Goal: Communication & Community: Answer question/provide support

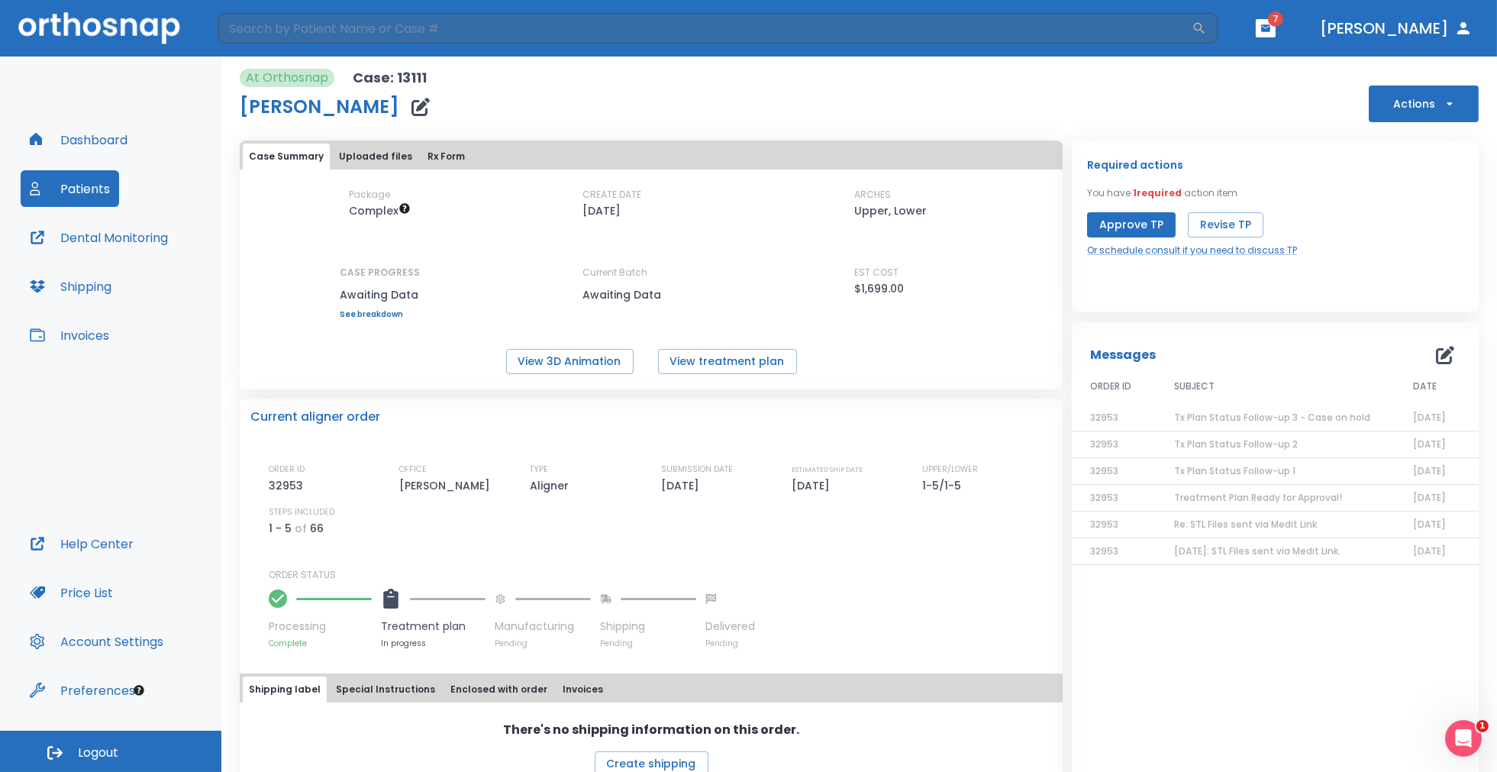
click at [1271, 24] on icon "button" at bounding box center [1265, 28] width 11 height 11
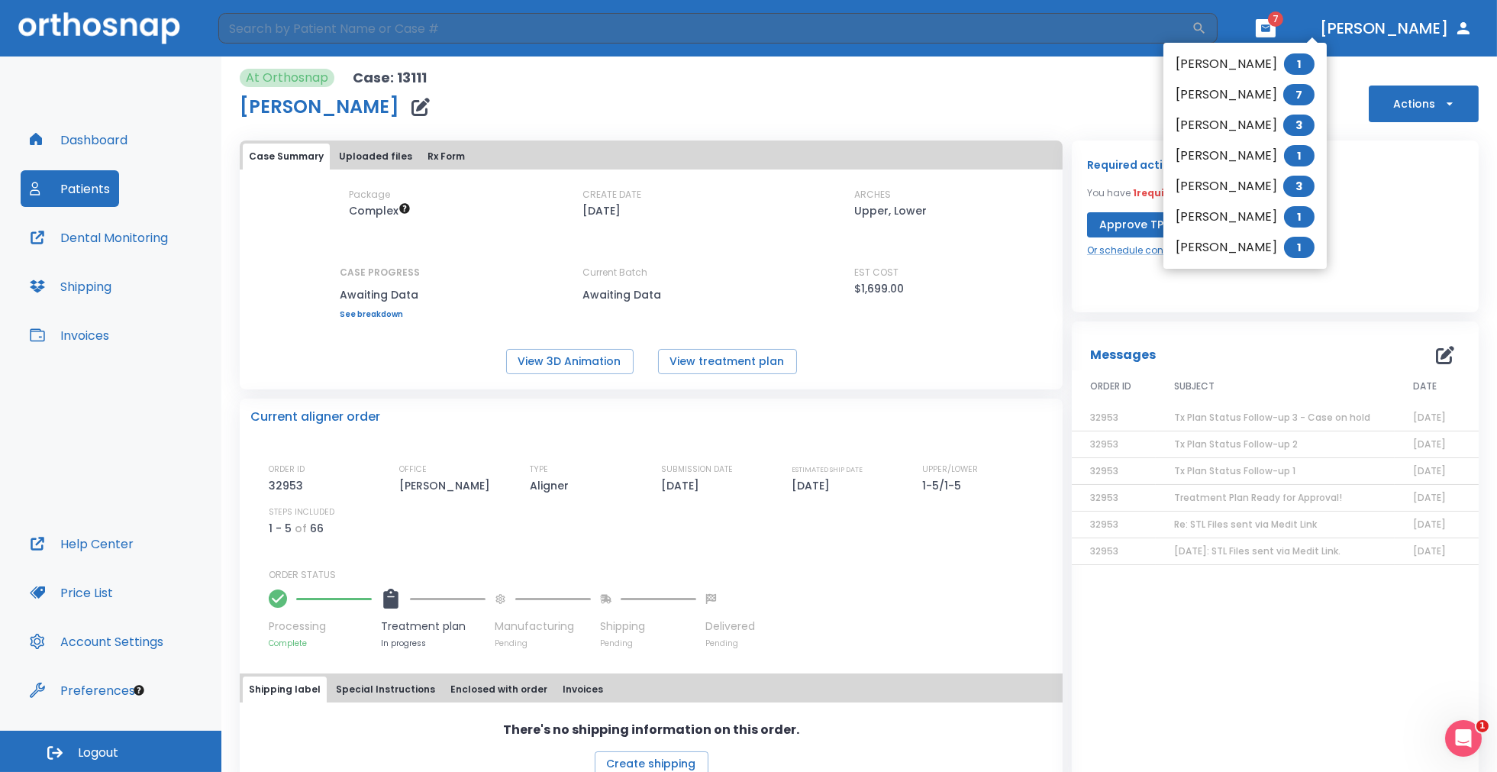
click at [1298, 214] on span "1" at bounding box center [1299, 216] width 31 height 21
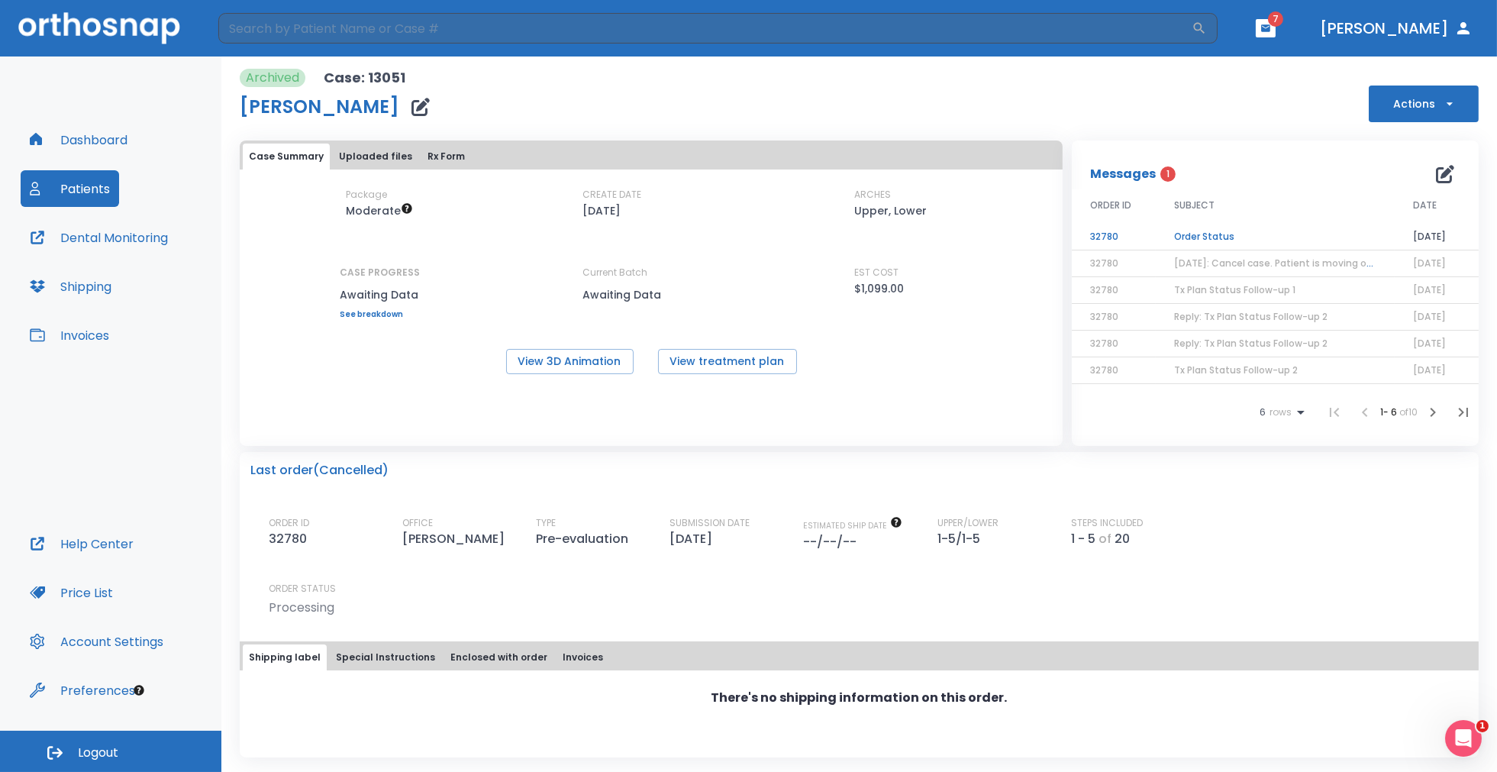
click at [1220, 234] on td "Order Status" at bounding box center [1275, 237] width 239 height 27
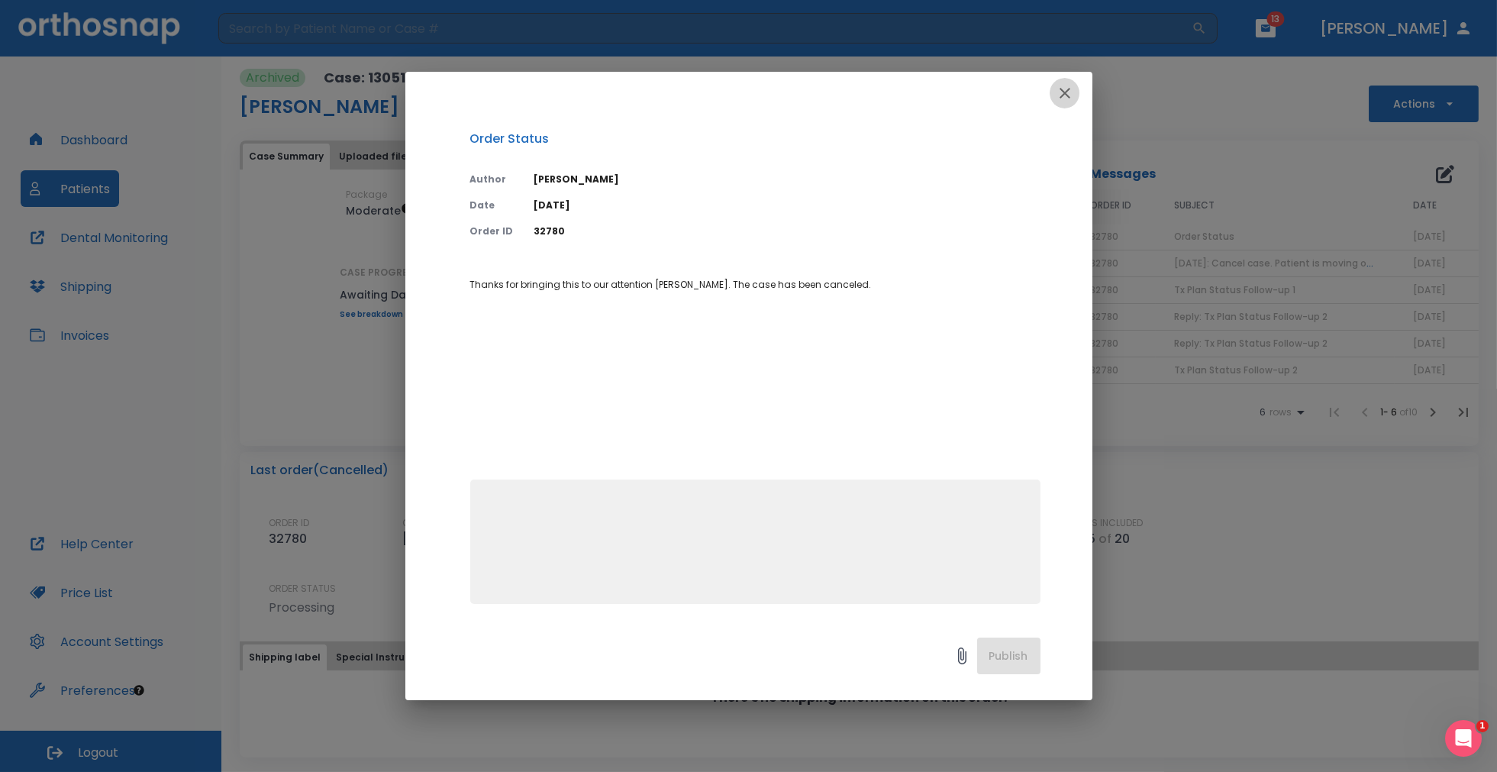
click at [1060, 93] on icon "button" at bounding box center [1065, 93] width 18 height 18
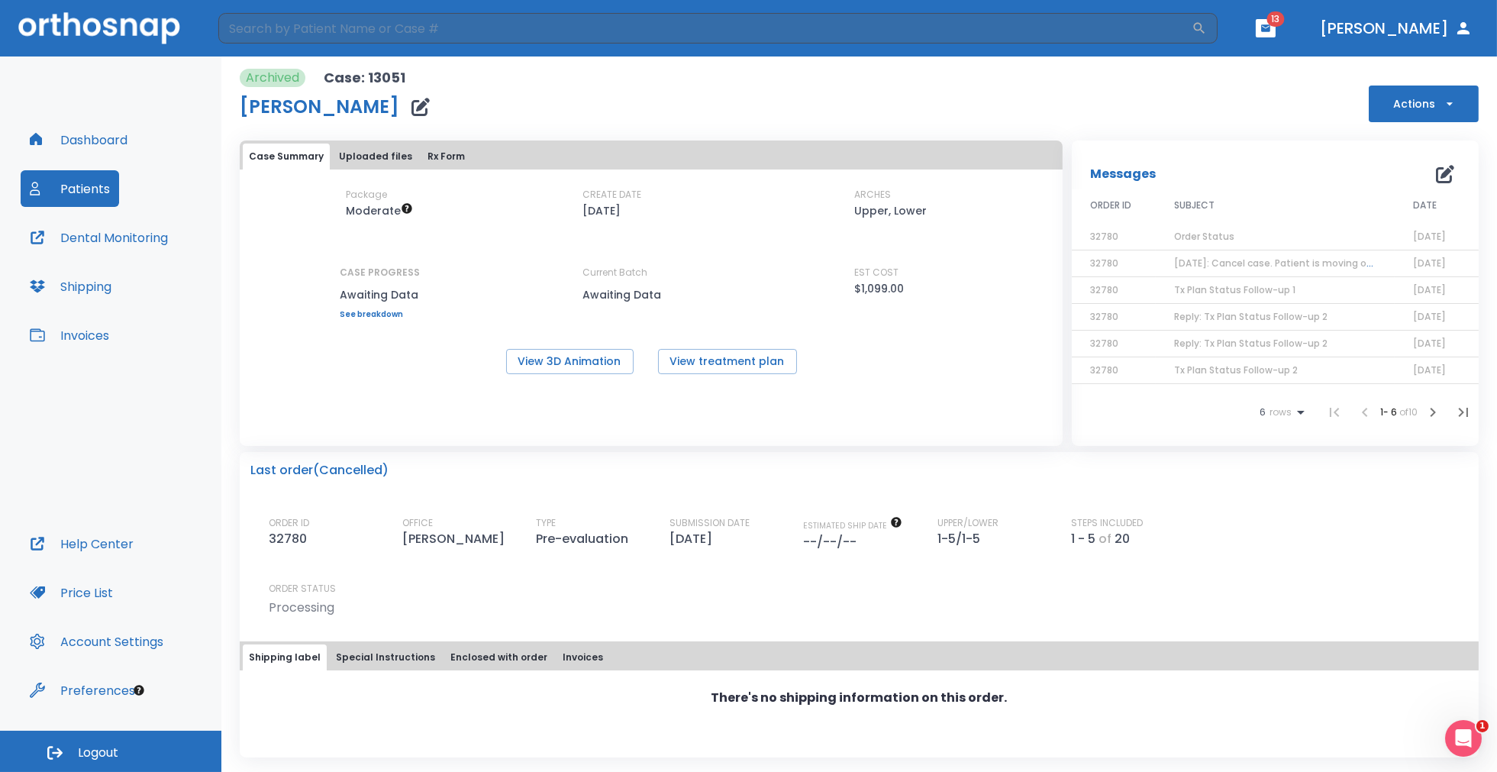
click at [1271, 27] on icon "button" at bounding box center [1265, 28] width 11 height 11
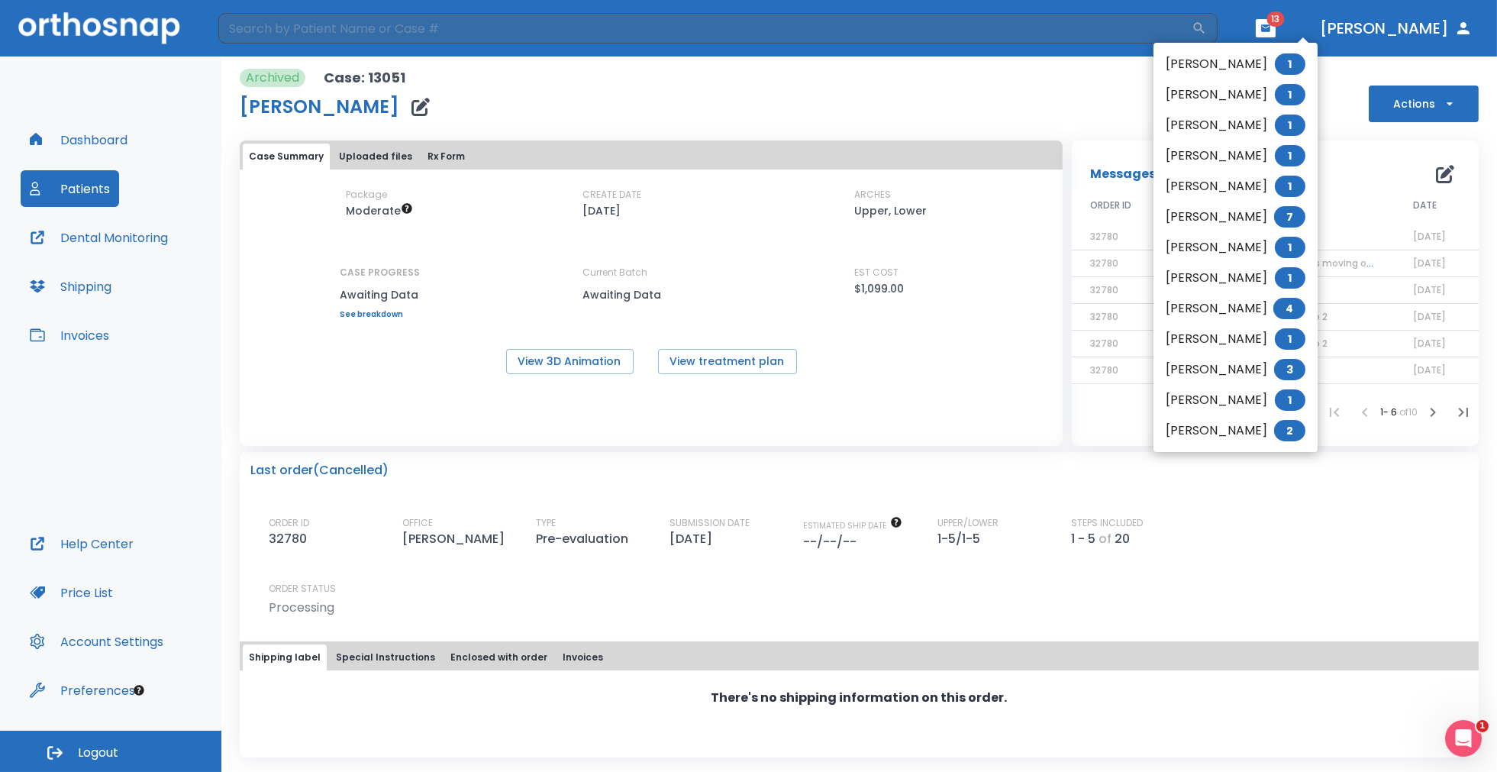
click at [1305, 63] on span "1" at bounding box center [1290, 63] width 31 height 21
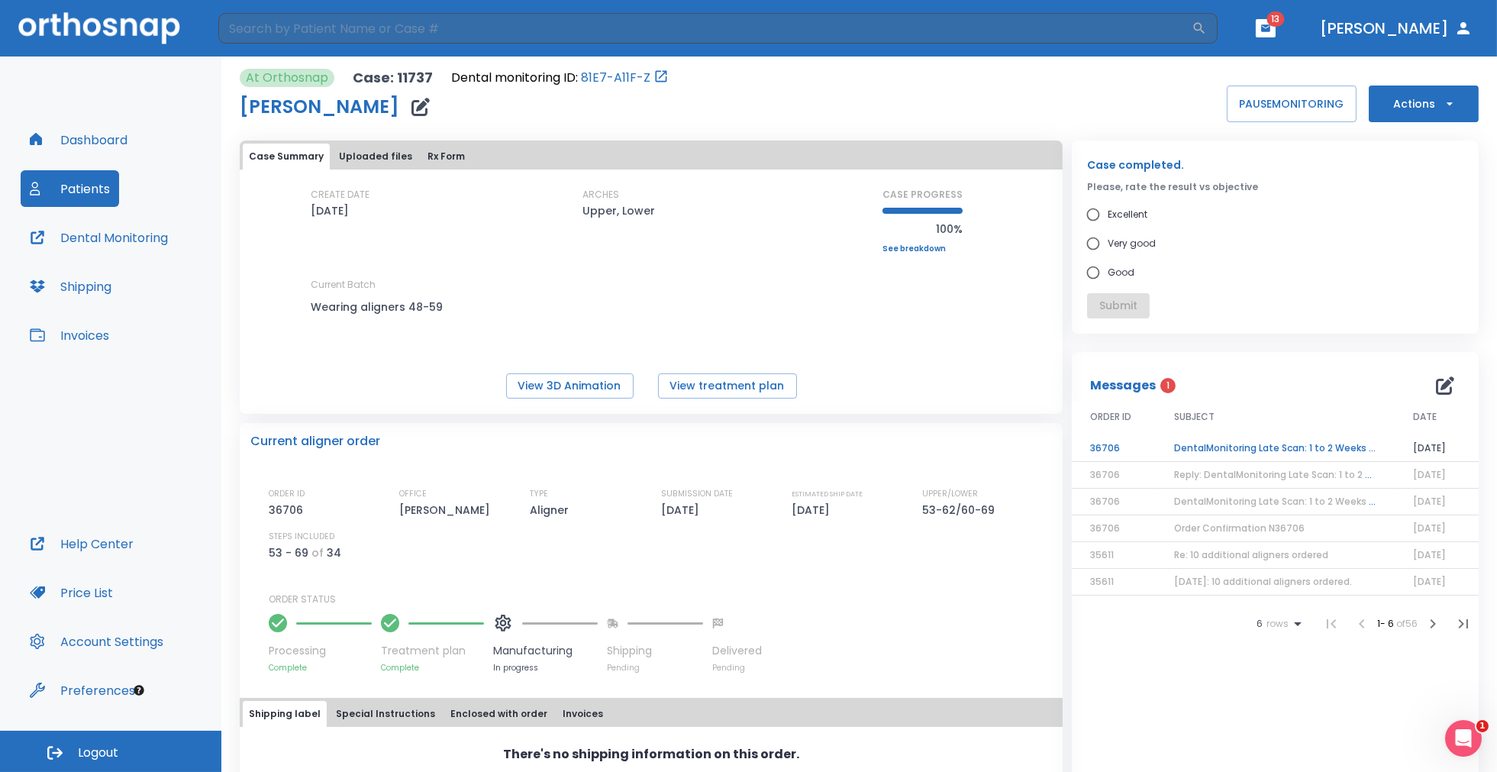
click at [1233, 447] on td "DentalMonitoring Late Scan: 1 to 2 Weeks Notification" at bounding box center [1275, 448] width 239 height 27
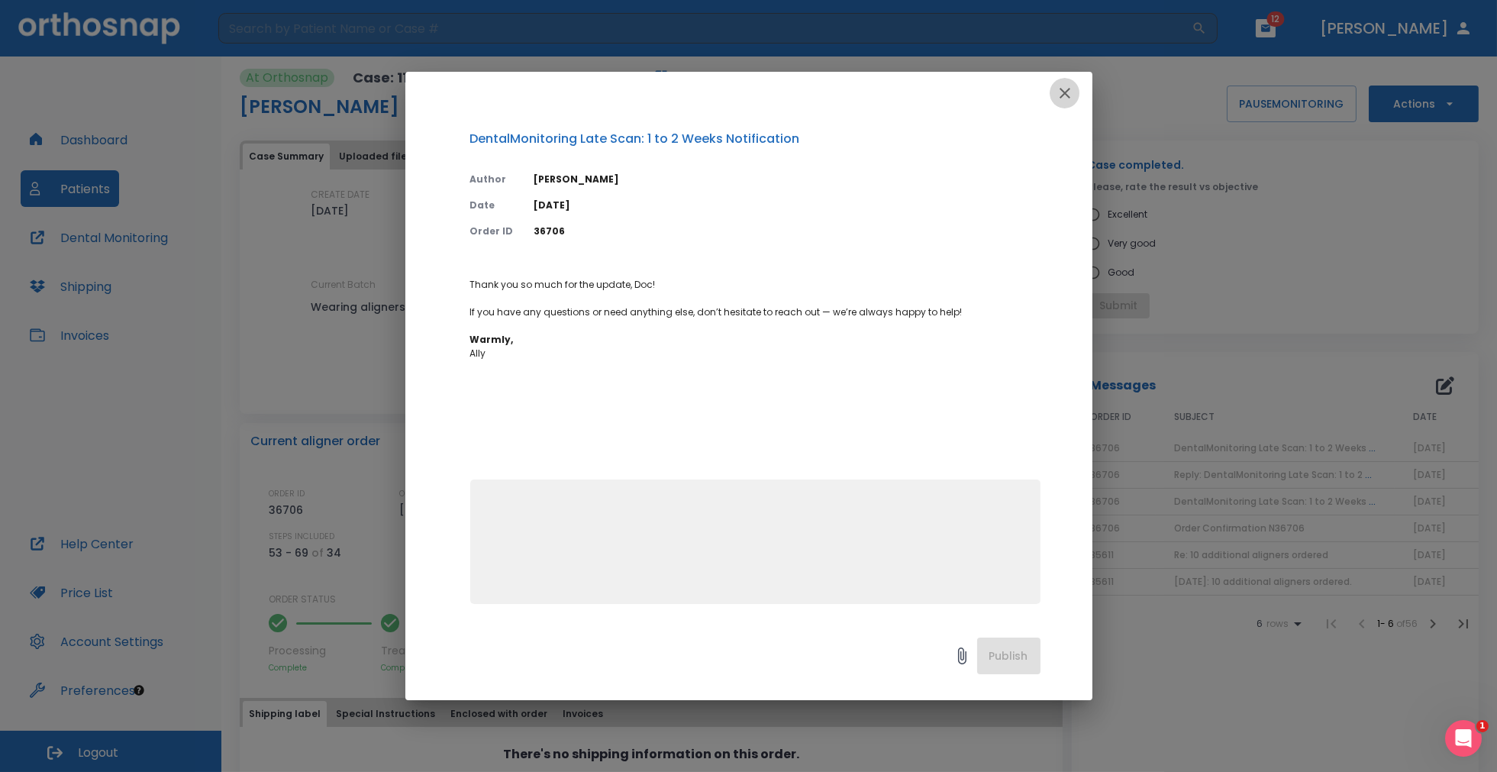
click at [1063, 91] on icon "button" at bounding box center [1064, 93] width 11 height 11
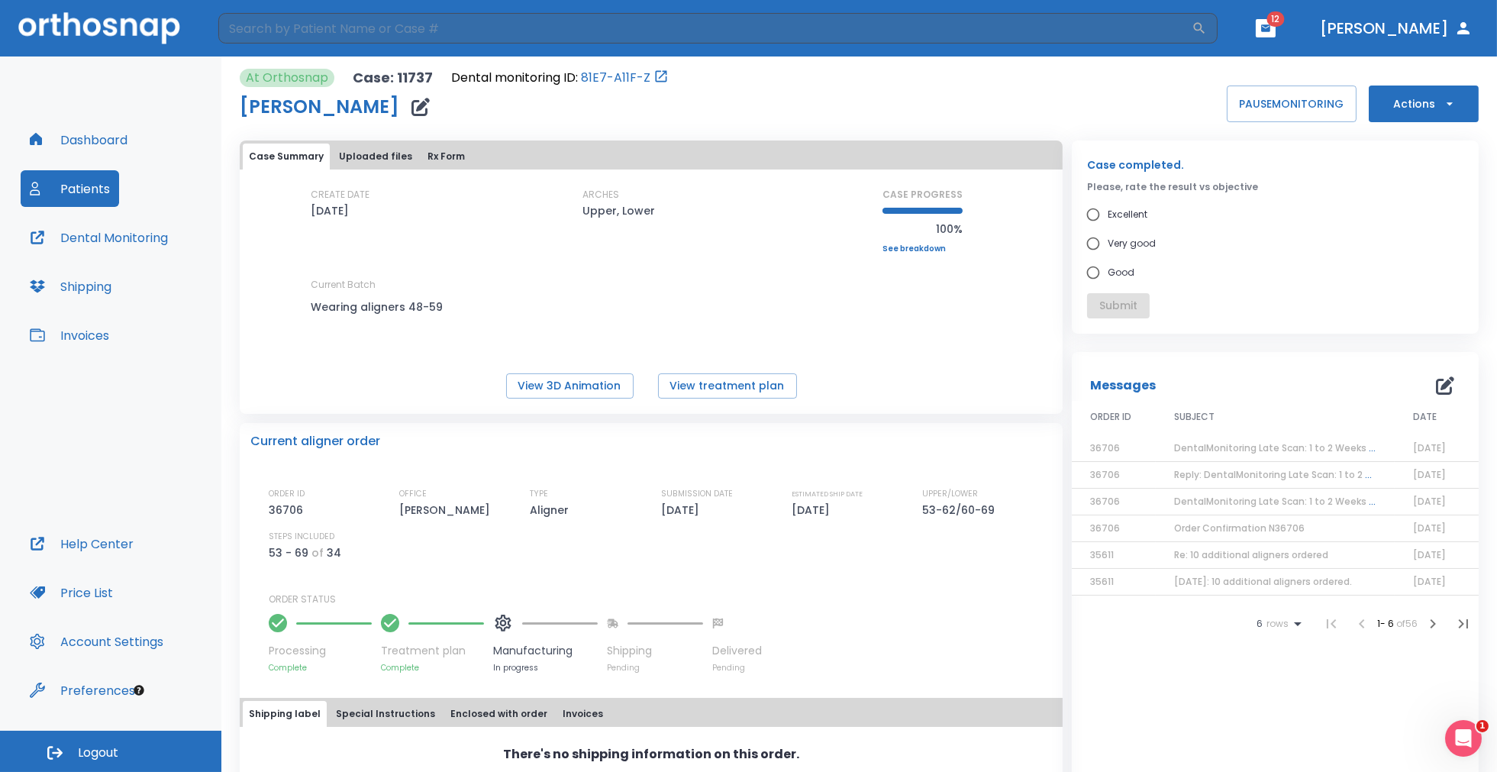
click at [1201, 476] on span "Reply: DentalMonitoring Late Scan: 1 to 2 Weeks Notification" at bounding box center [1314, 474] width 280 height 13
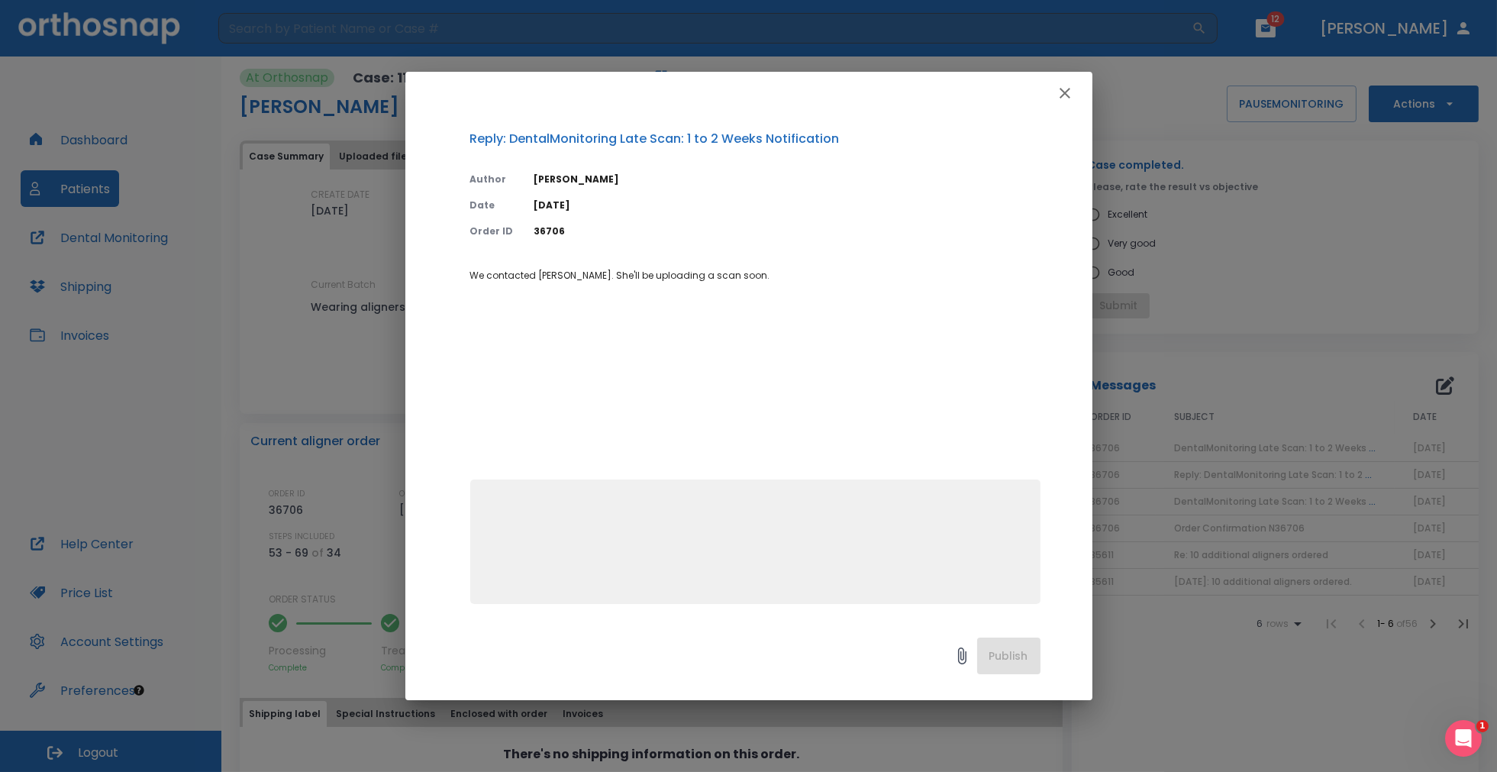
click at [1066, 92] on icon "button" at bounding box center [1065, 93] width 18 height 18
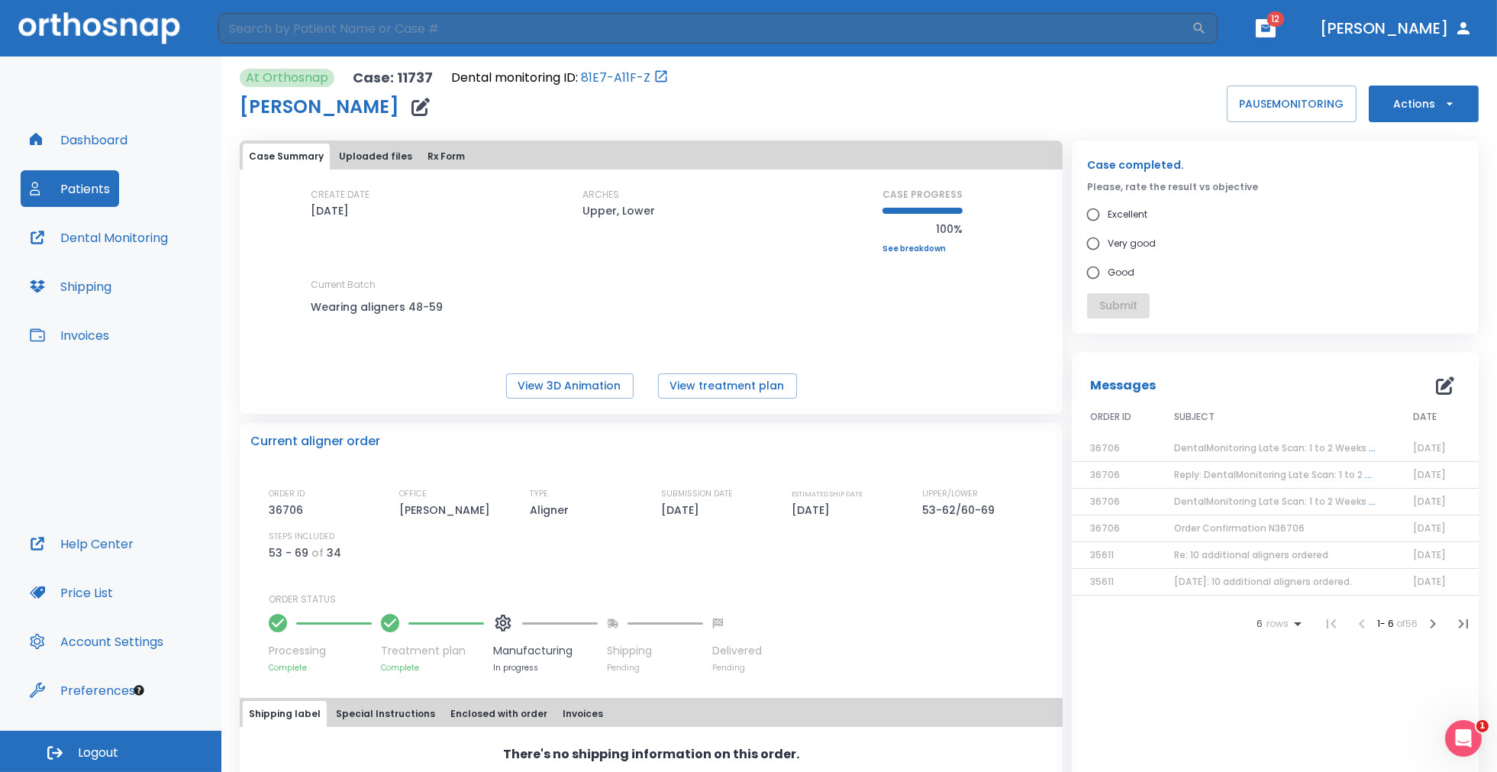
click at [1275, 21] on button "button" at bounding box center [1266, 28] width 20 height 18
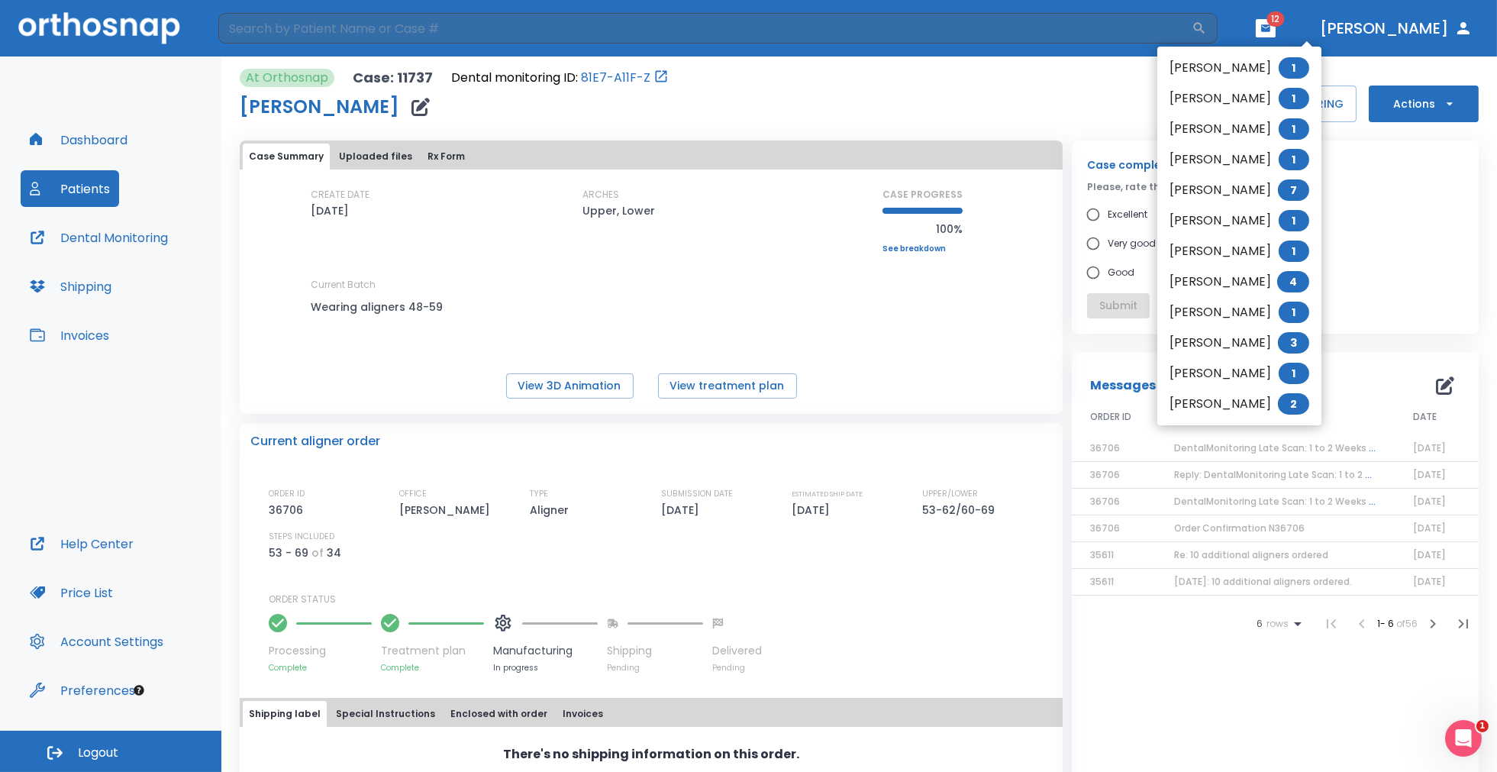
click at [1293, 246] on span "1" at bounding box center [1294, 250] width 31 height 21
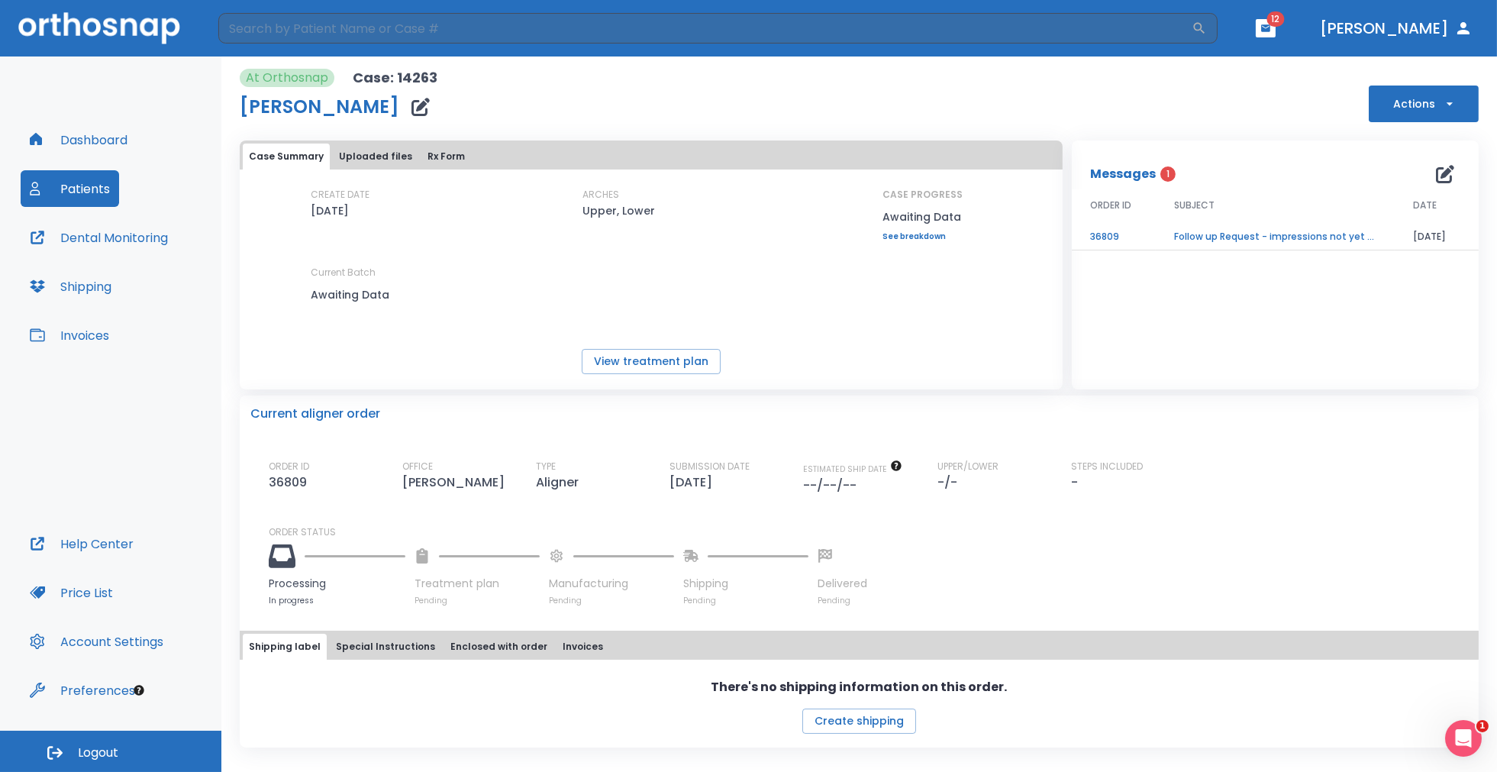
click at [1246, 237] on td "Follow up Request - impressions not yet received" at bounding box center [1275, 237] width 239 height 27
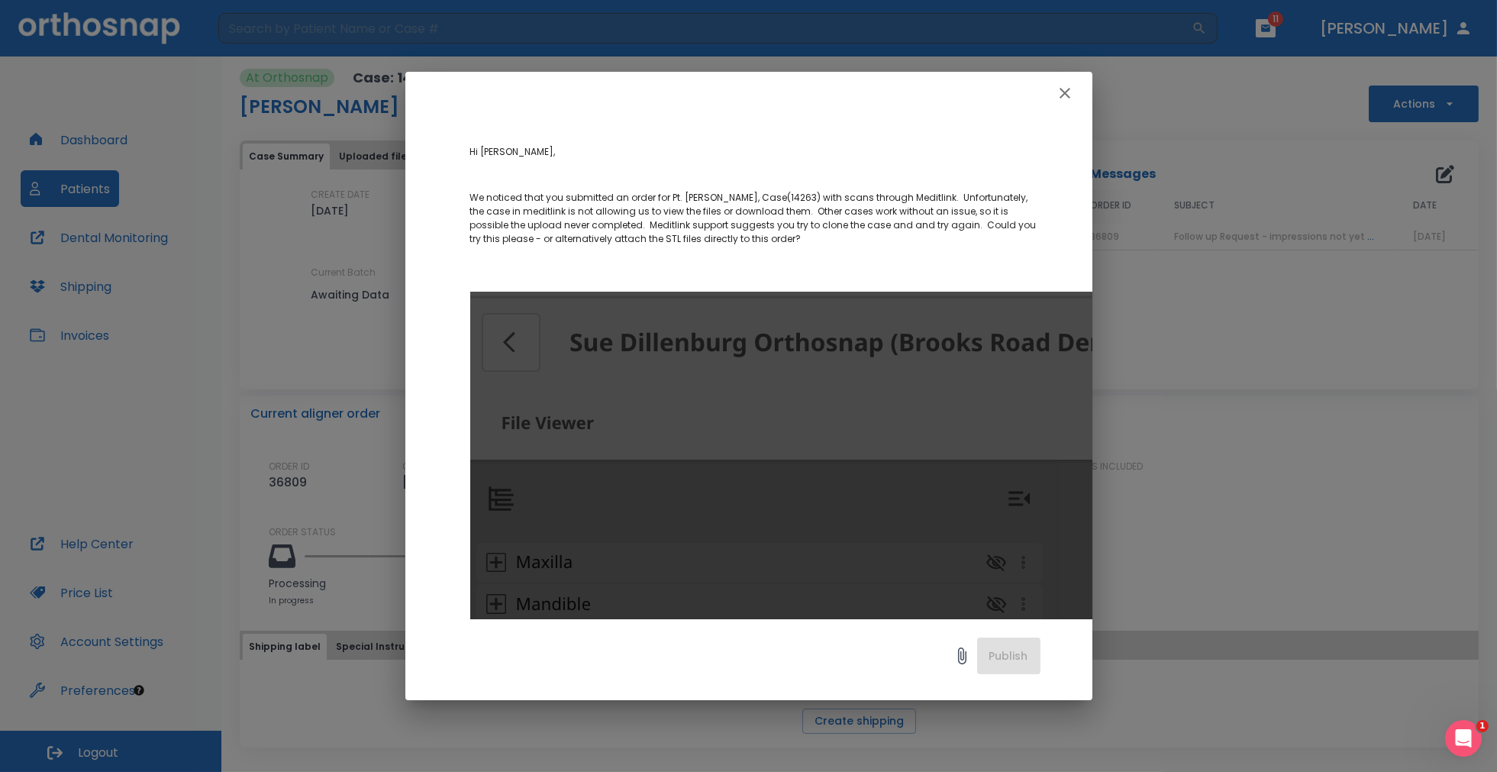
scroll to position [135, 0]
click at [1063, 93] on icon "button" at bounding box center [1065, 93] width 18 height 18
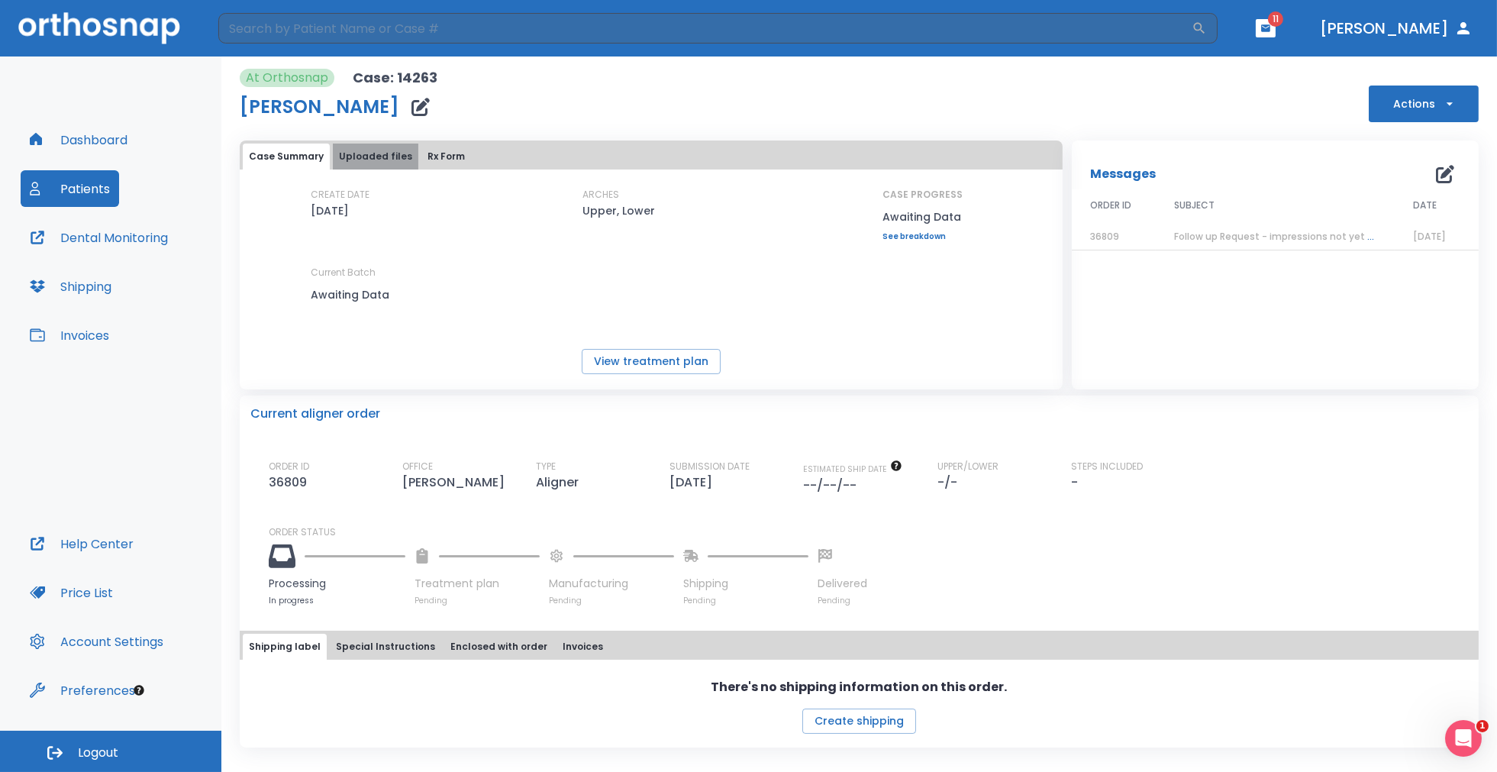
click at [406, 156] on button "Uploaded files" at bounding box center [375, 157] width 85 height 26
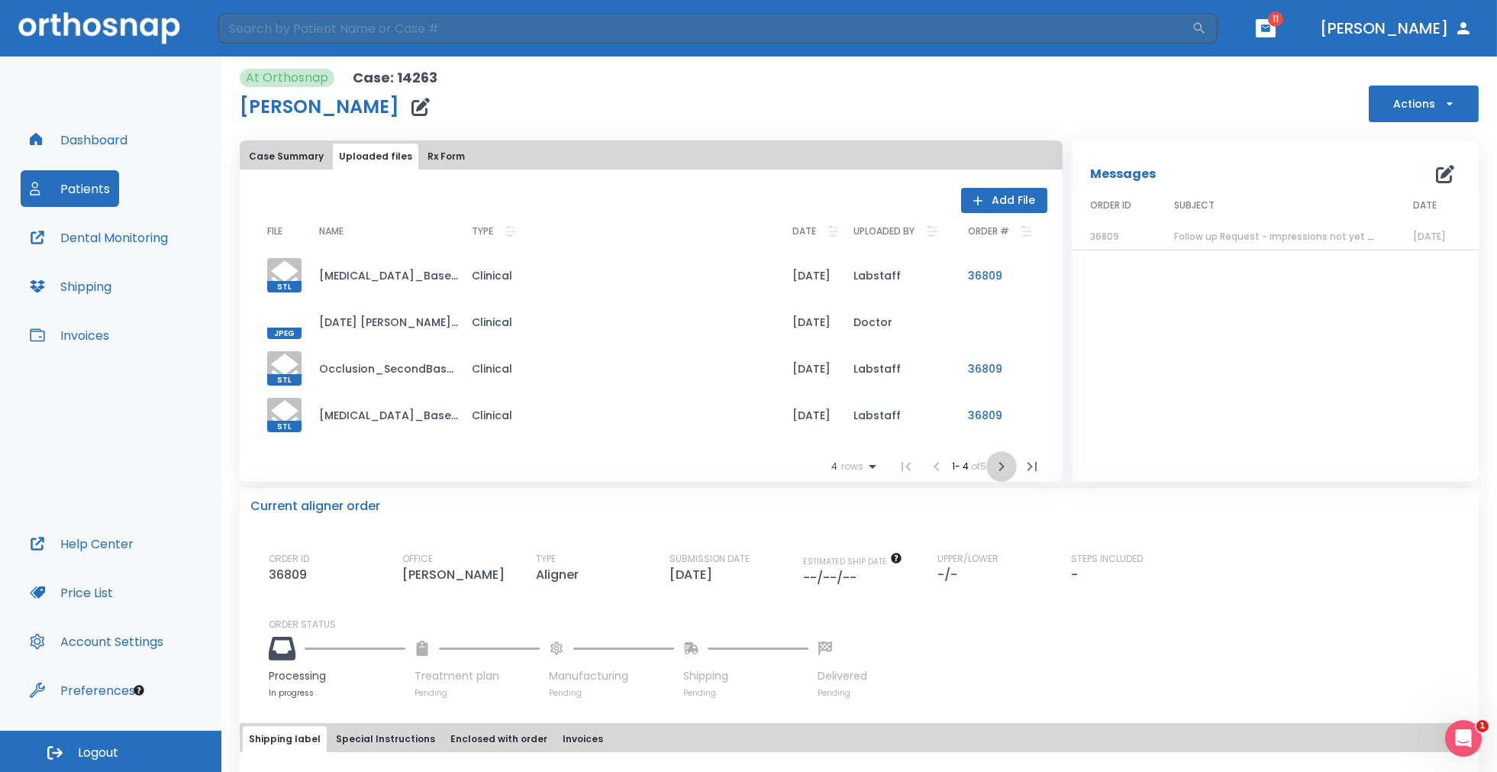
click at [999, 466] on icon "button" at bounding box center [1001, 466] width 5 height 9
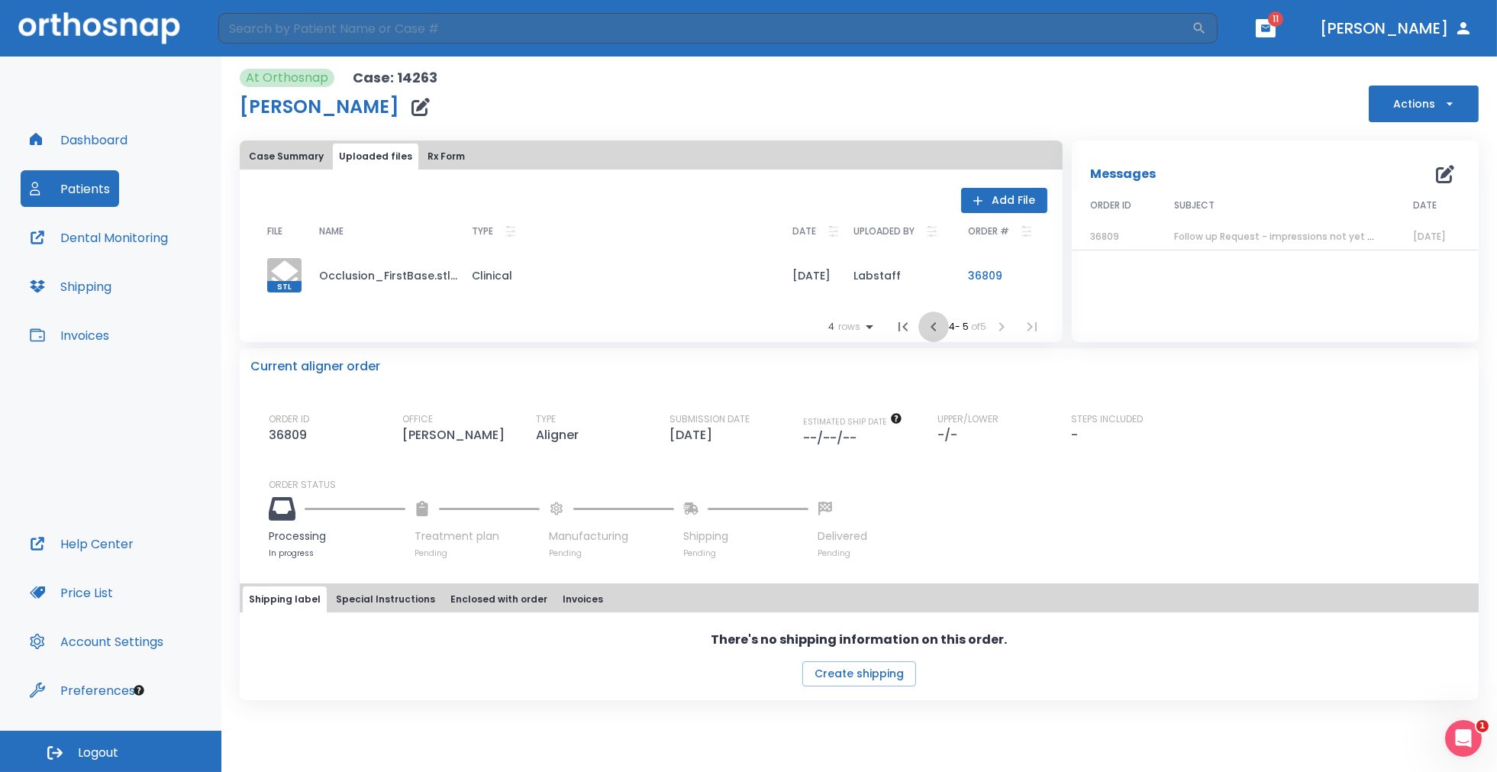
click at [932, 325] on icon "button" at bounding box center [933, 327] width 18 height 18
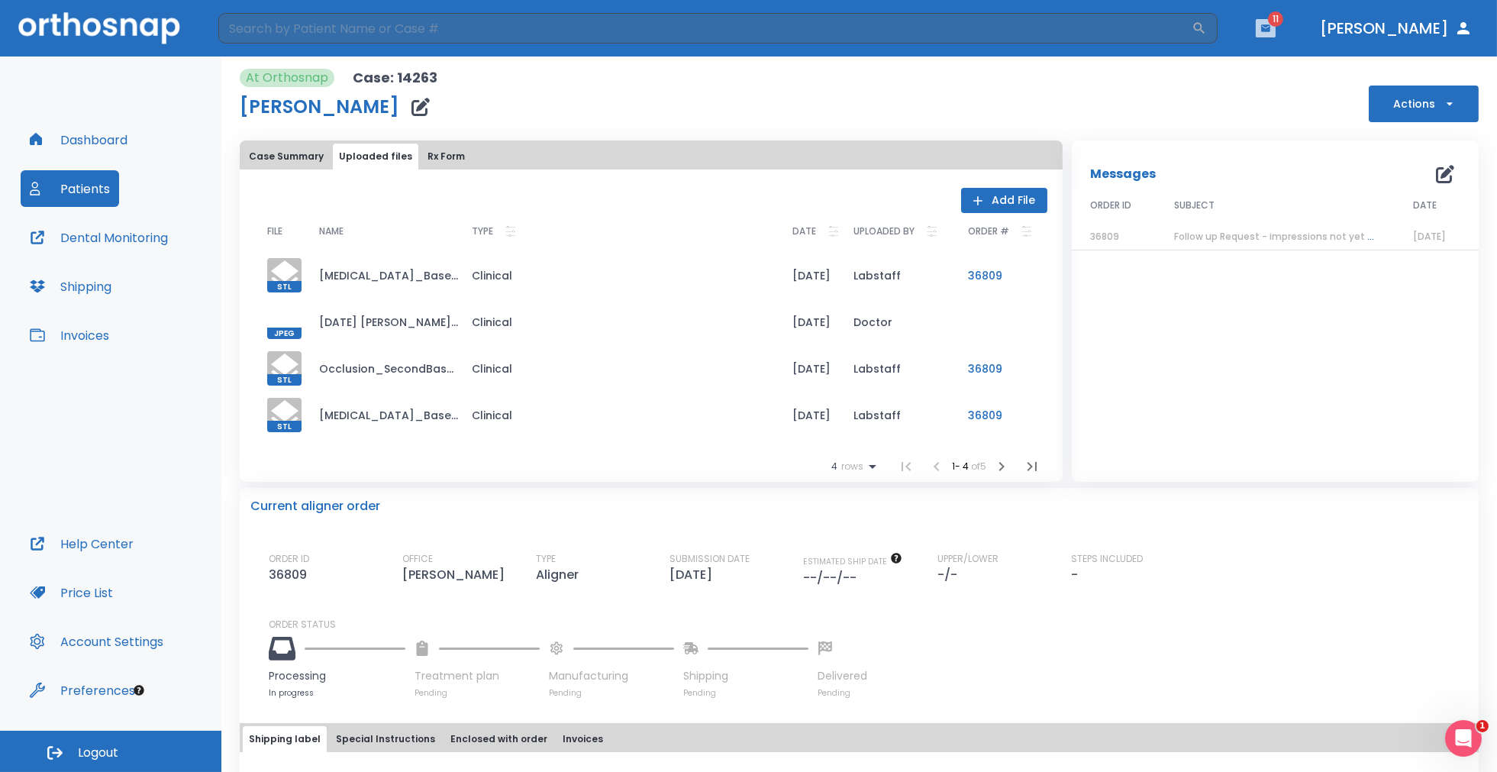
click at [1270, 28] on icon "button" at bounding box center [1265, 27] width 9 height 7
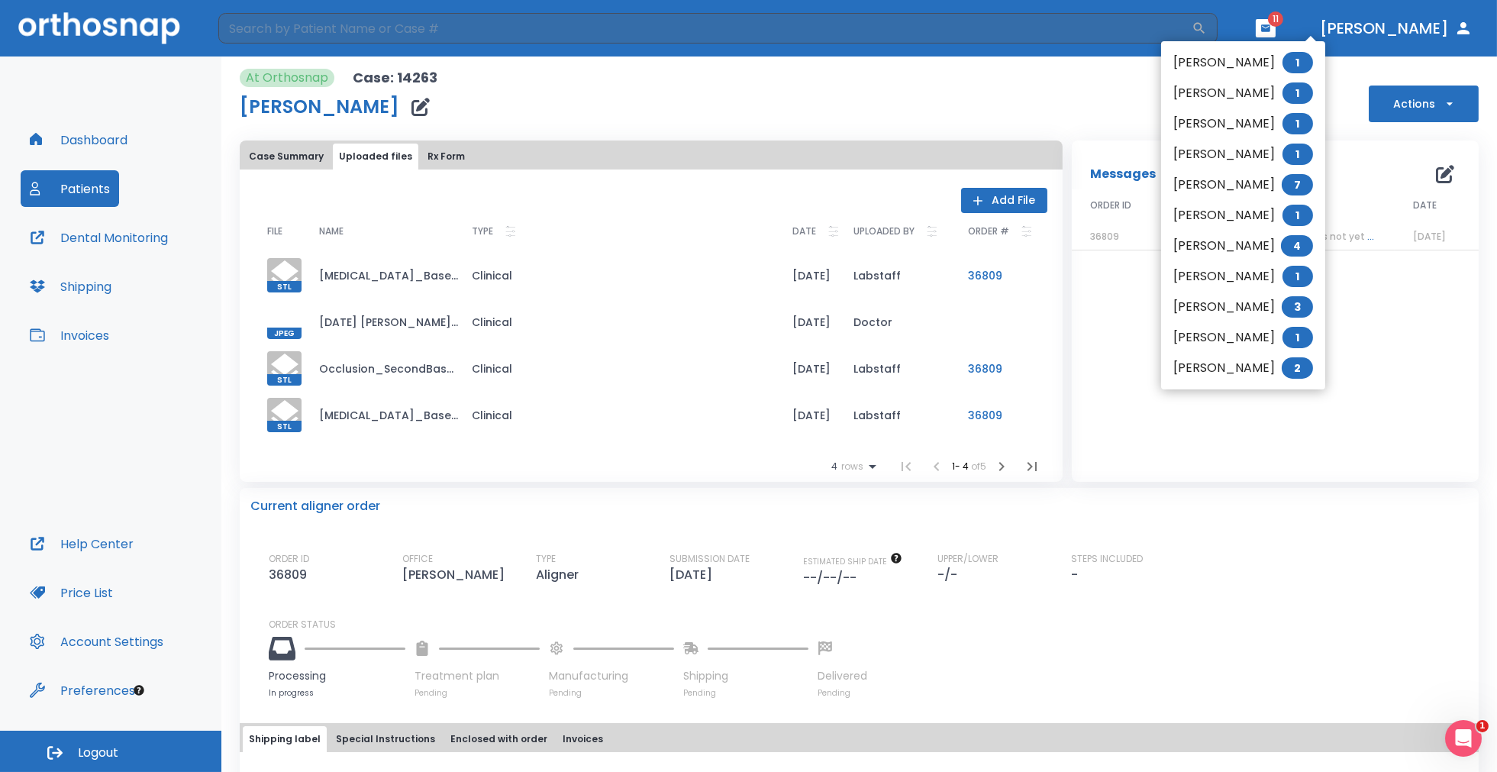
click at [1259, 215] on li "Melissa Wilson 1" at bounding box center [1243, 215] width 164 height 31
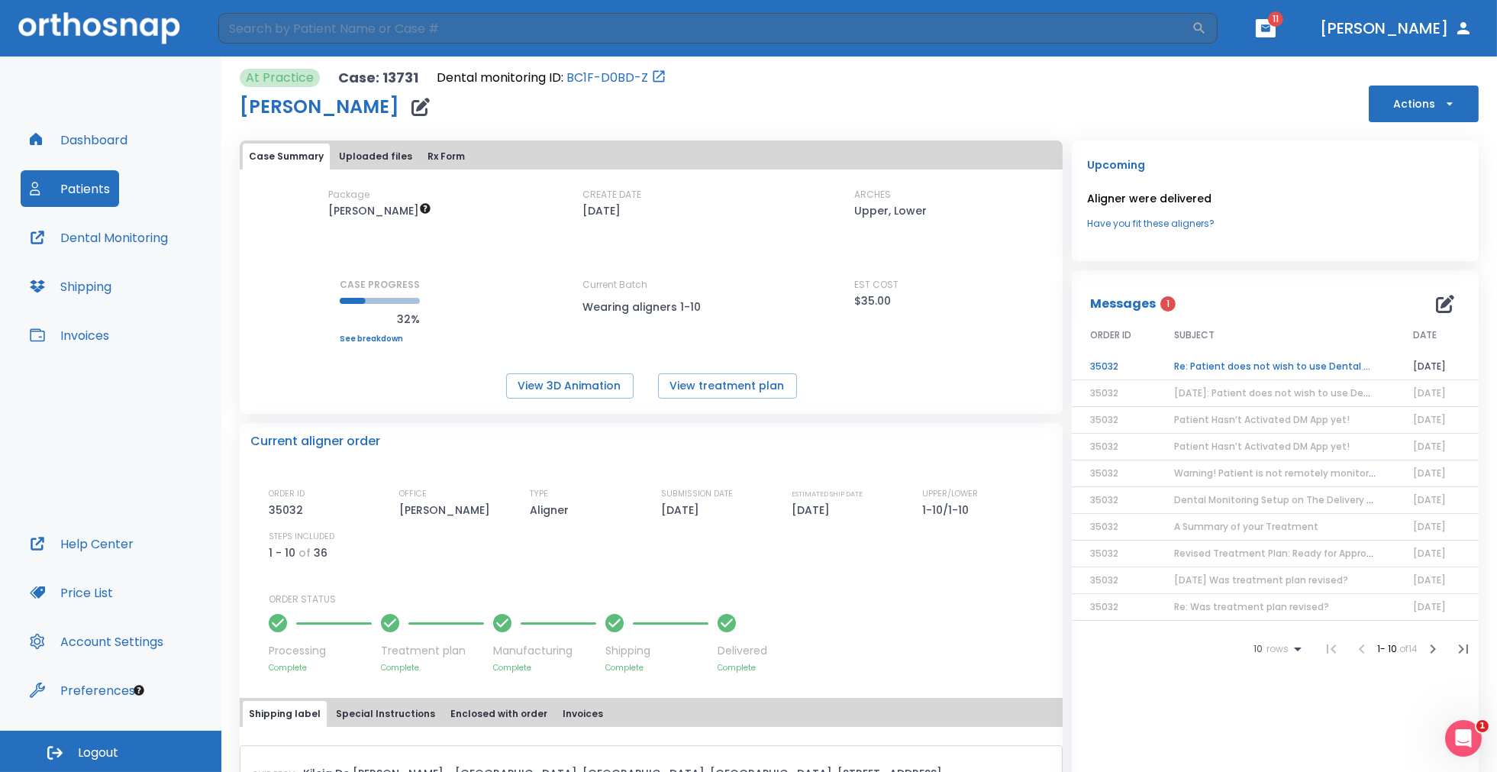
click at [1256, 366] on td "Re: Patient does not wish to use Dental Monitoring" at bounding box center [1275, 366] width 239 height 27
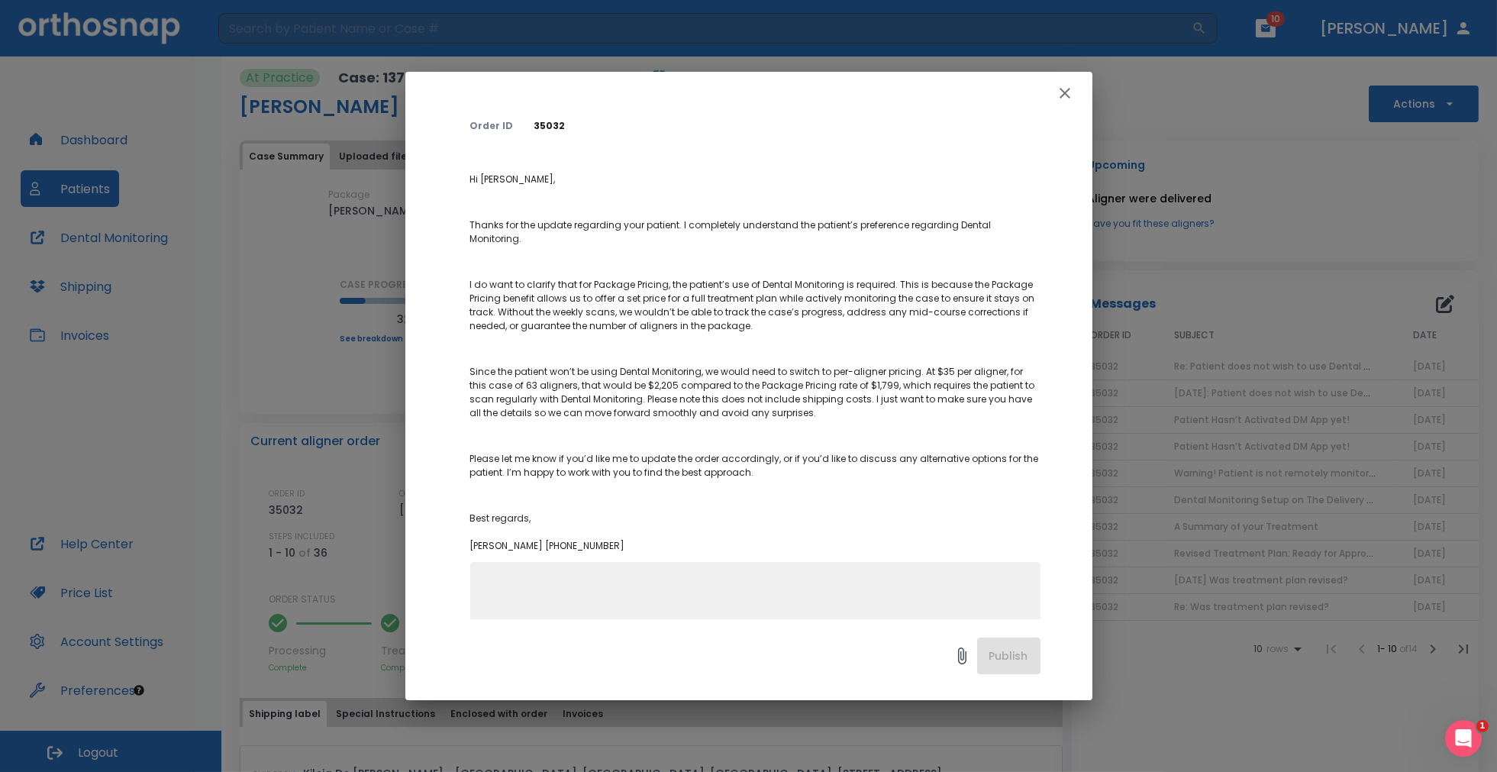
scroll to position [187, 0]
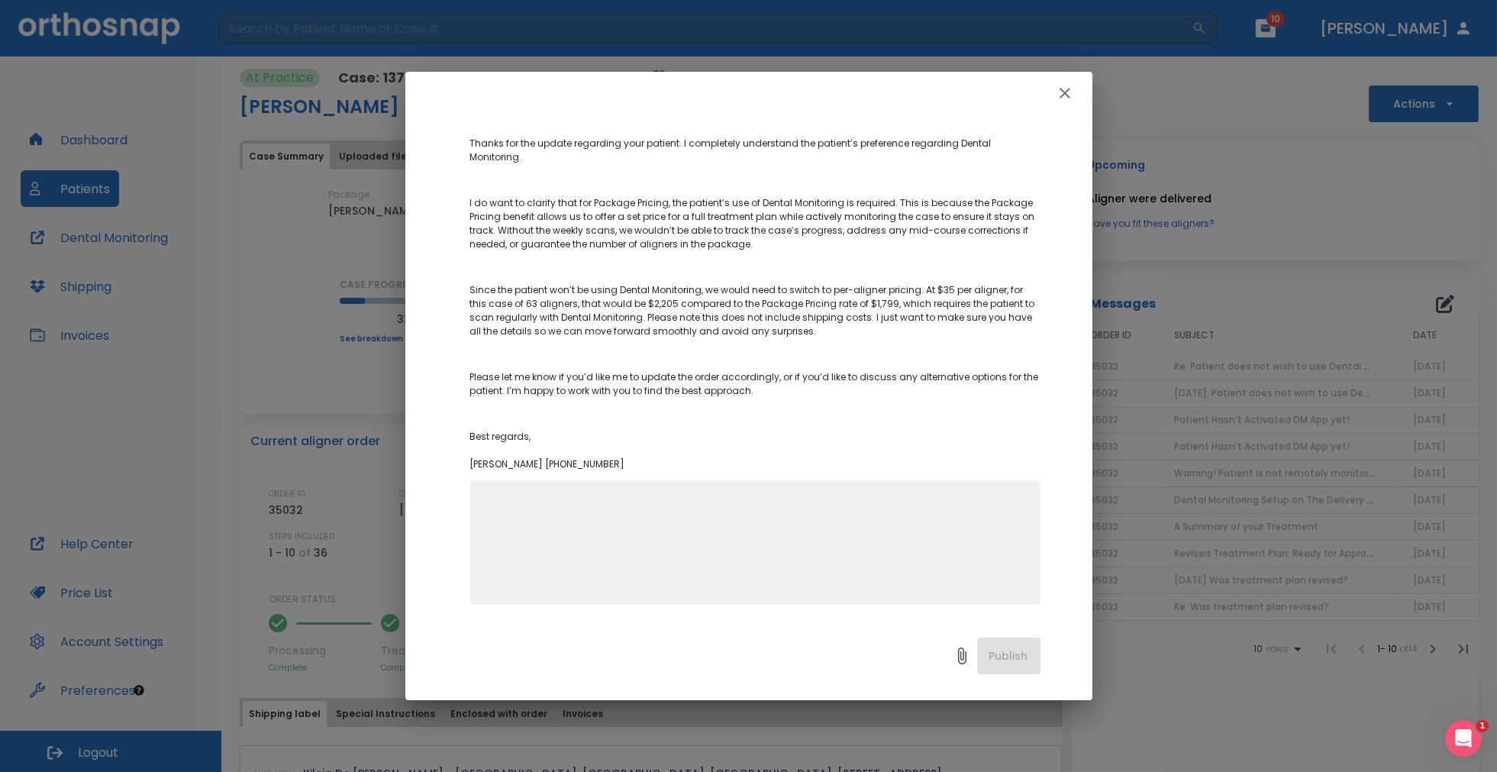
click at [827, 511] on textarea at bounding box center [755, 548] width 552 height 105
type textarea "I'll let her know the extra charge. She may changer her mind."
click at [990, 652] on button "Publish" at bounding box center [1008, 655] width 63 height 37
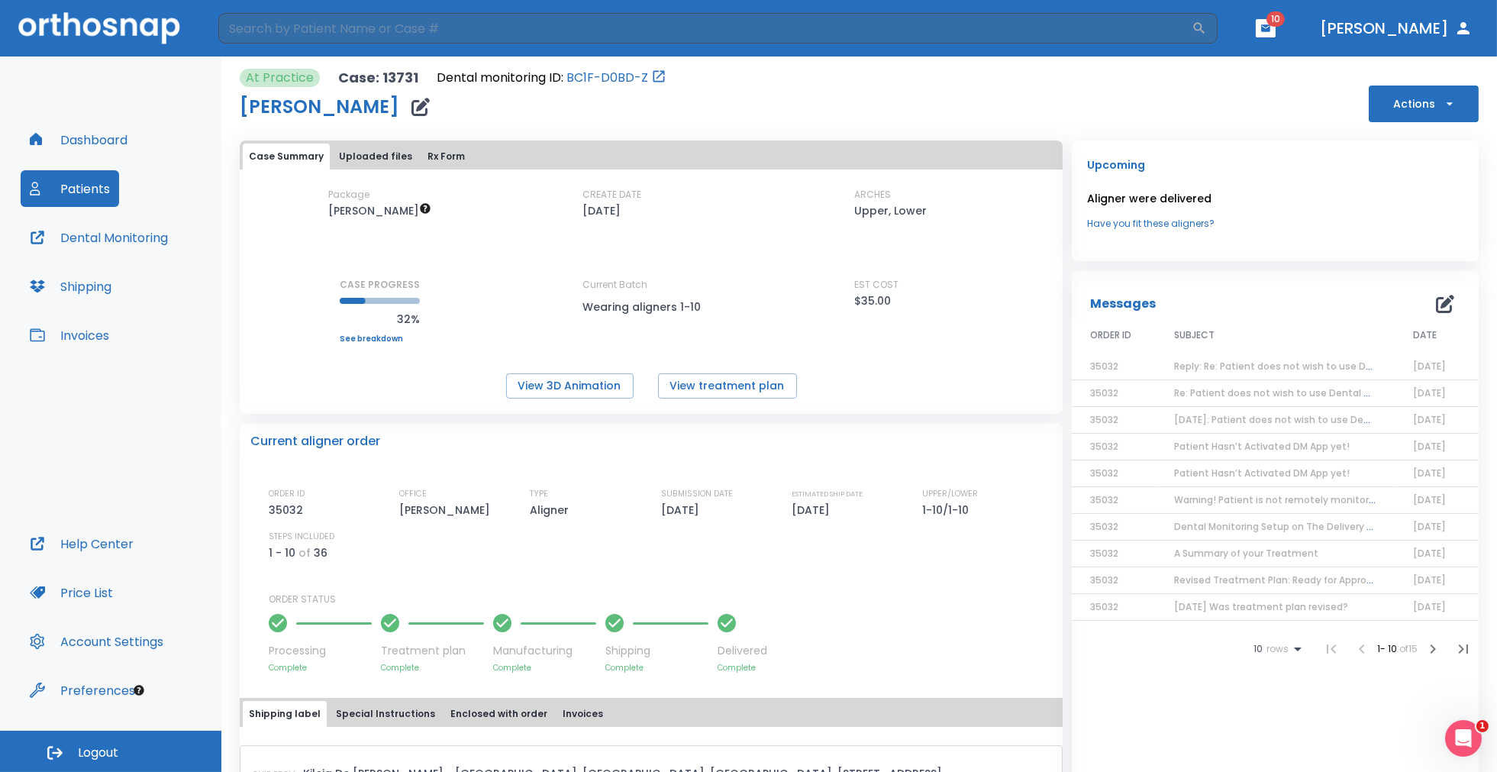
drag, startPoint x: 240, startPoint y: 104, endPoint x: 372, endPoint y: 102, distance: 131.3
click at [372, 102] on h1 "Melissa Wilson" at bounding box center [320, 107] width 160 height 18
copy h1 "Melissa Wilson"
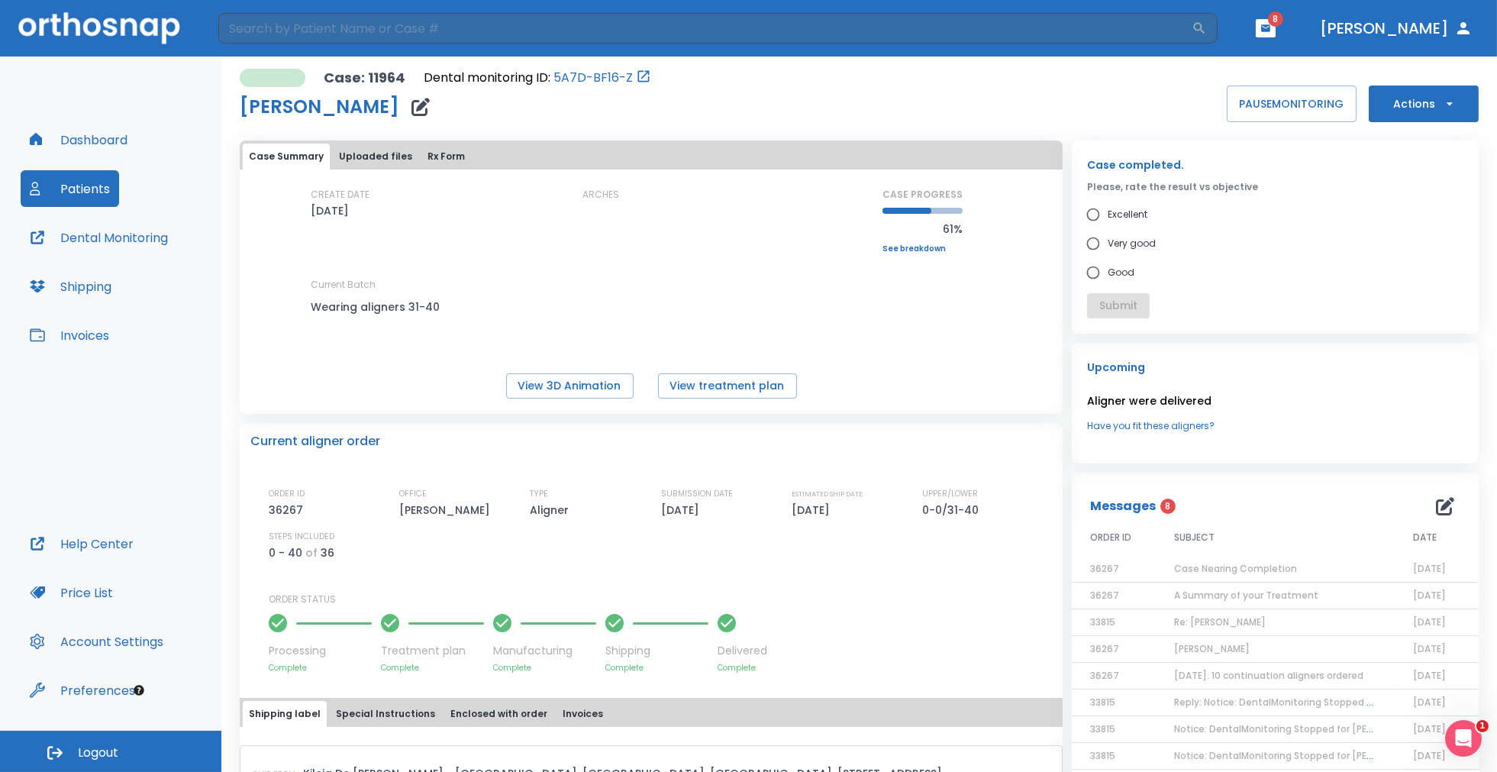
scroll to position [140, 0]
